Goal: Transaction & Acquisition: Download file/media

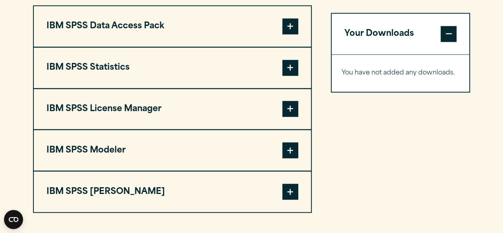
scroll to position [638, 0]
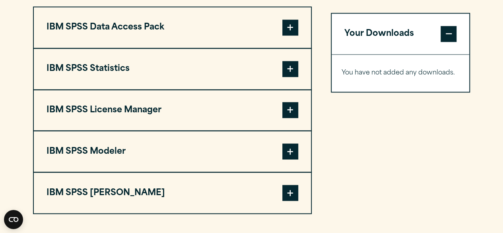
click at [291, 71] on span at bounding box center [290, 69] width 16 height 16
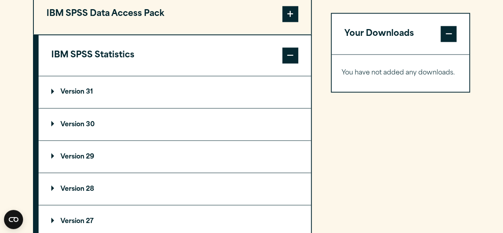
scroll to position [675, 0]
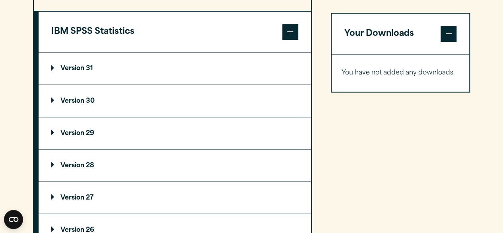
click at [73, 130] on p "Version 29" at bounding box center [72, 133] width 43 height 6
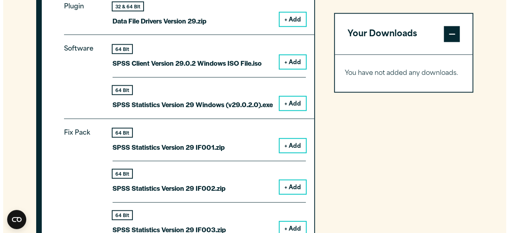
scroll to position [832, 0]
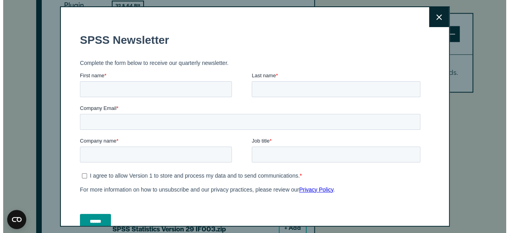
click at [188, 56] on fieldset "Complete the form below to receive our quarterly newsletter." at bounding box center [252, 63] width 344 height 18
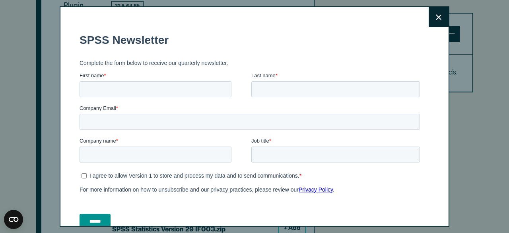
click at [436, 12] on button "Close" at bounding box center [439, 17] width 20 height 20
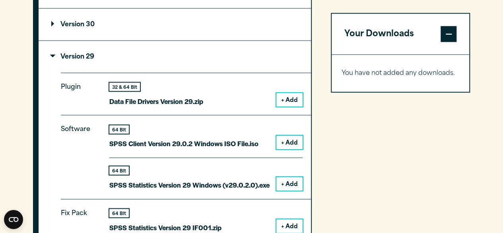
scroll to position [752, 0]
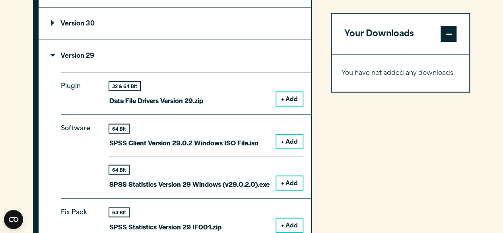
click at [246, 208] on div "64 Bit SPSS Statistics Version 29 IF001.zip + Add" at bounding box center [205, 224] width 193 height 33
click at [292, 181] on button "+ Add" at bounding box center [289, 183] width 26 height 14
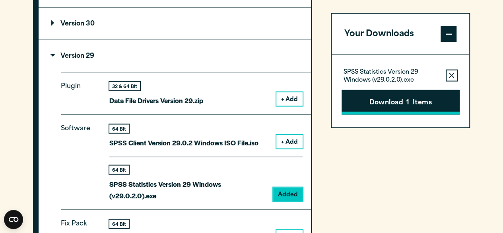
click at [389, 101] on button "Download 1 Items" at bounding box center [401, 102] width 118 height 25
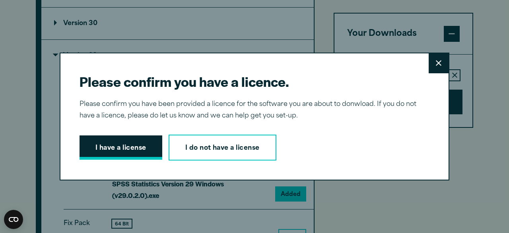
click at [125, 139] on button "I have a license" at bounding box center [121, 147] width 83 height 25
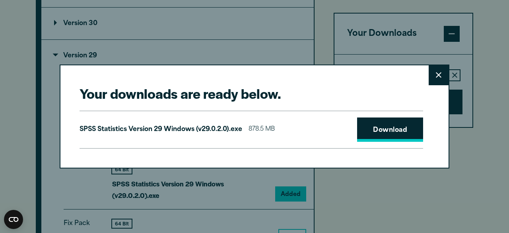
click at [386, 129] on link "Download" at bounding box center [390, 129] width 66 height 25
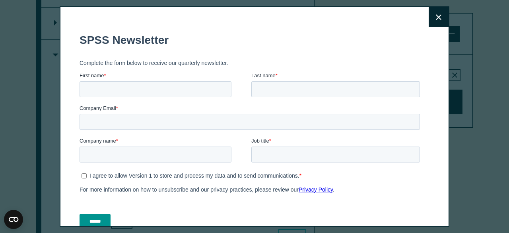
click at [433, 15] on button "Close" at bounding box center [439, 17] width 20 height 20
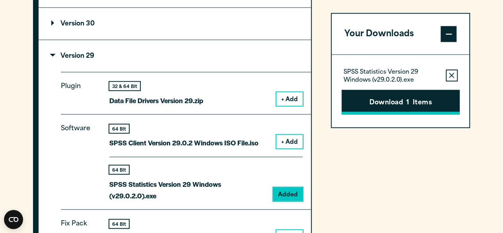
click at [402, 107] on button "Download 1 Items" at bounding box center [401, 102] width 118 height 25
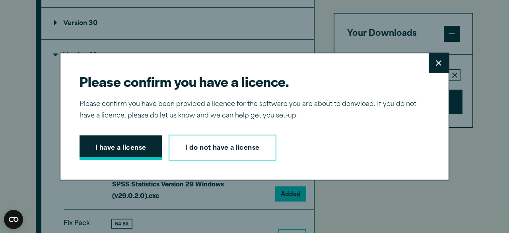
click at [112, 141] on button "I have a license" at bounding box center [121, 147] width 83 height 25
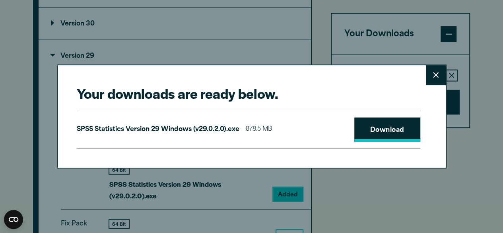
click at [392, 130] on link "Download" at bounding box center [387, 129] width 66 height 25
